Goal: Obtain resource: Download file/media

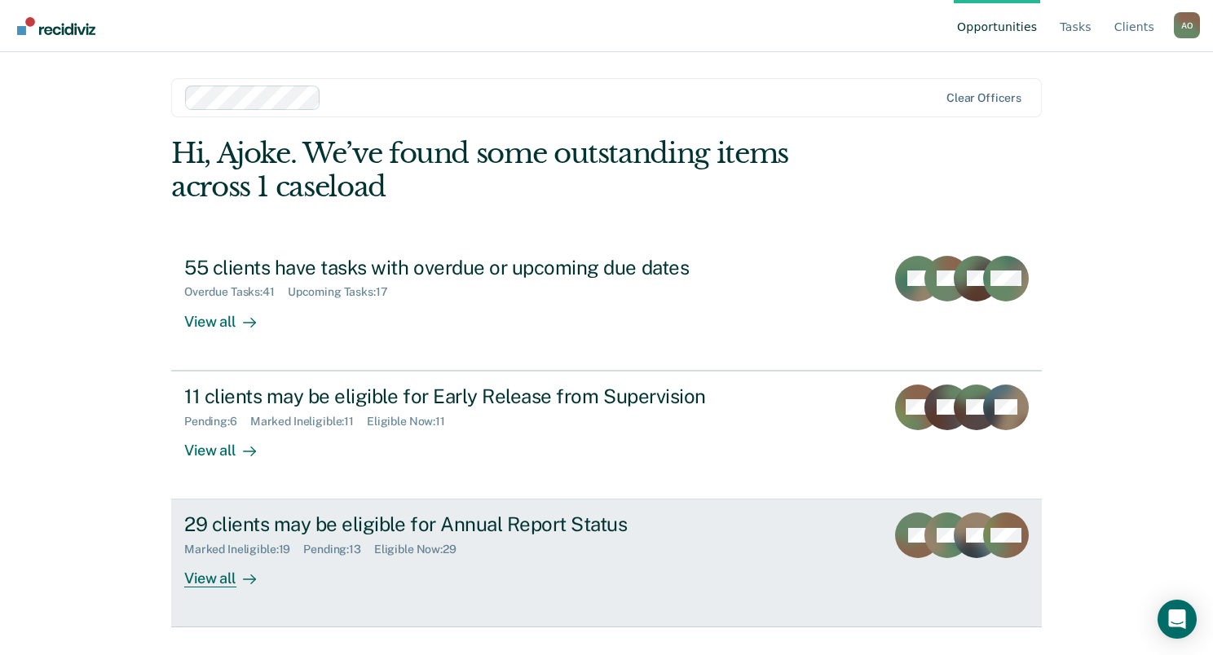
click at [335, 525] on div "29 clients may be eligible for Annual Report Status" at bounding box center [470, 525] width 572 height 24
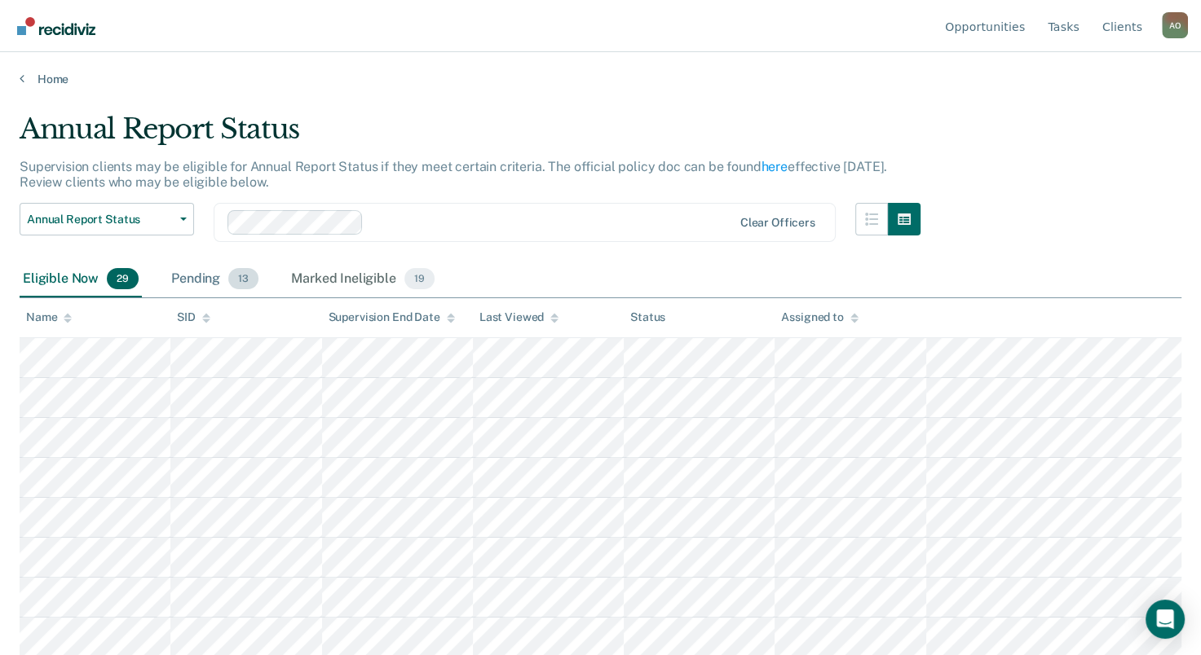
click at [196, 272] on div "Pending 13" at bounding box center [215, 280] width 94 height 36
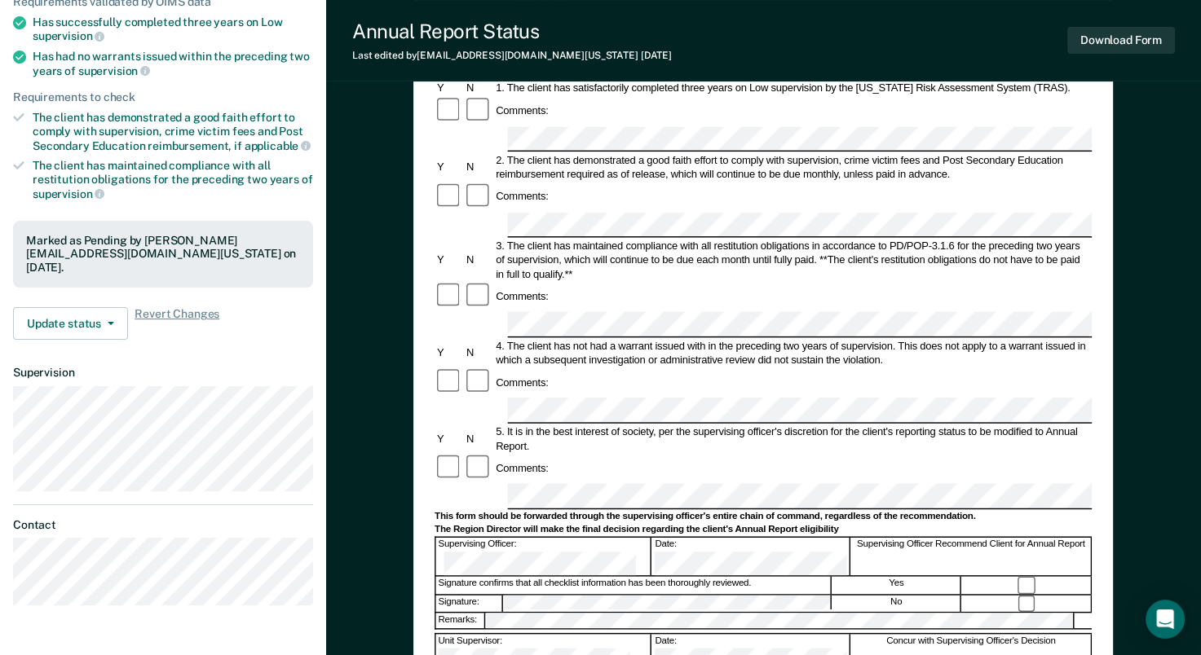
scroll to position [245, 0]
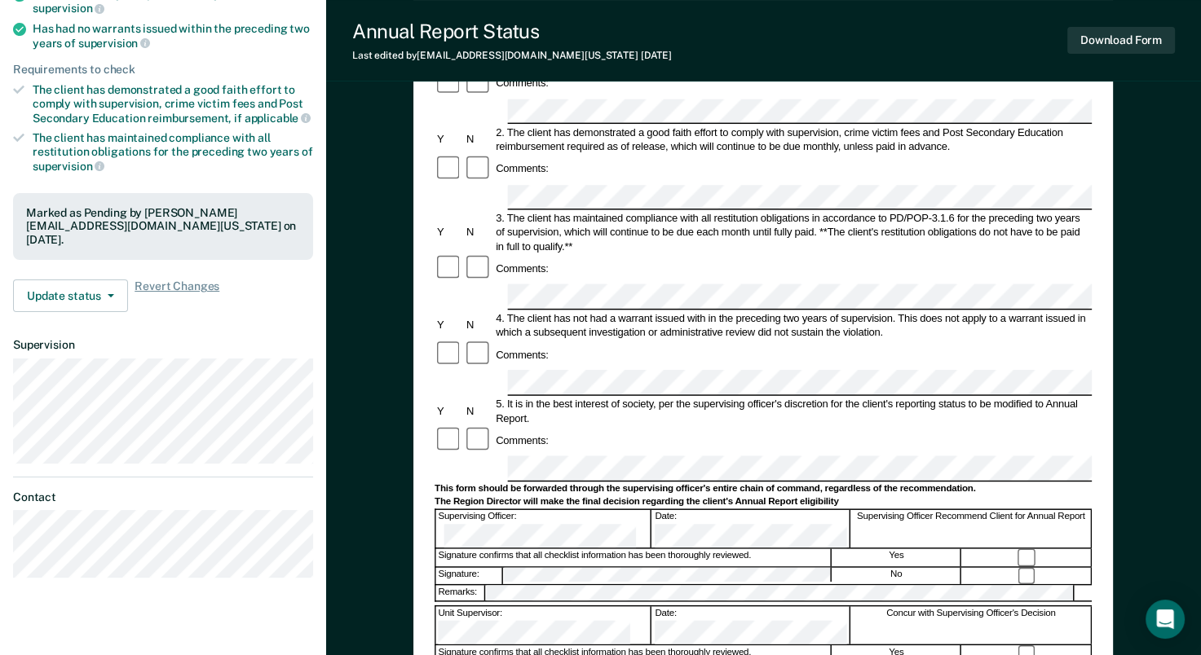
click at [553, 585] on div "Remarks:" at bounding box center [763, 593] width 657 height 17
click at [1143, 37] on button "Download Form" at bounding box center [1121, 40] width 108 height 27
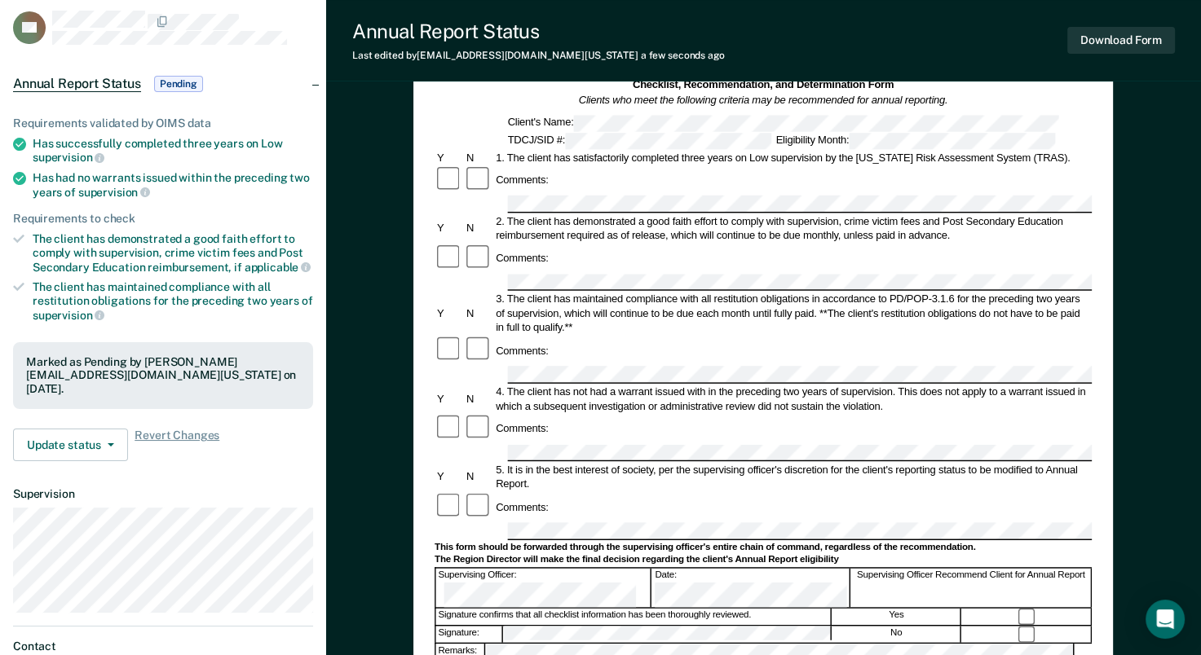
scroll to position [0, 0]
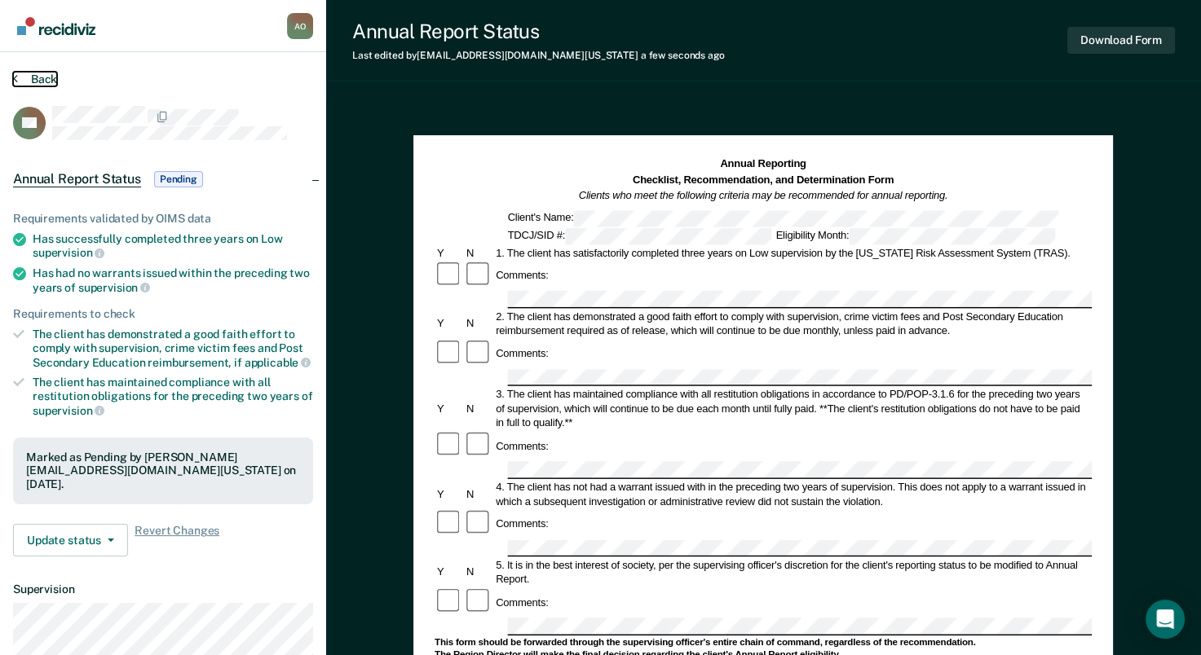
click at [46, 79] on button "Back" at bounding box center [35, 79] width 44 height 15
